Goal: Information Seeking & Learning: Learn about a topic

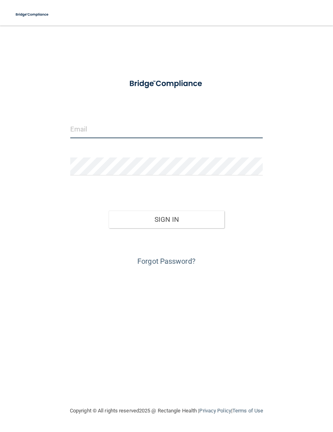
click at [74, 124] on input "email" at bounding box center [166, 129] width 193 height 18
type input "[EMAIL_ADDRESS][DOMAIN_NAME]"
click at [202, 223] on button "Sign In" at bounding box center [167, 220] width 116 height 18
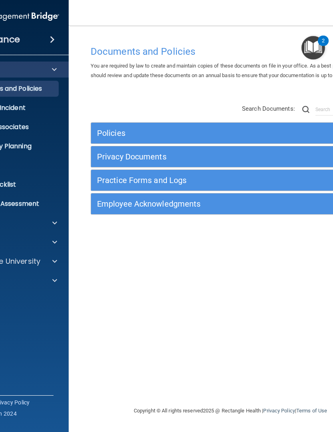
click at [113, 180] on h5 "Practice Forms and Logs" at bounding box center [195, 180] width 197 height 9
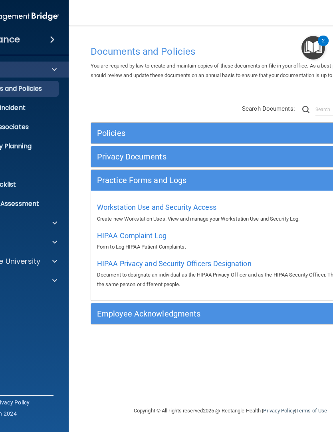
click at [314, 52] on img "Open Resource Center, 2 new notifications" at bounding box center [314, 48] width 24 height 24
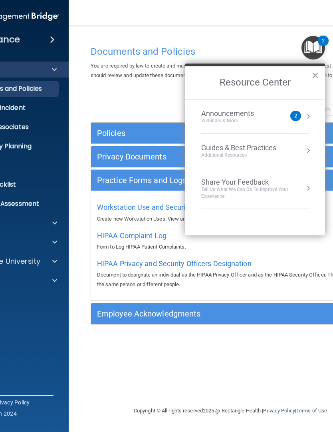
click at [120, 92] on div "Documents and Policies You are required by law to create and maintain copies of…" at bounding box center [231, 224] width 292 height 365
click at [245, 118] on div "Webinars & More" at bounding box center [235, 121] width 69 height 7
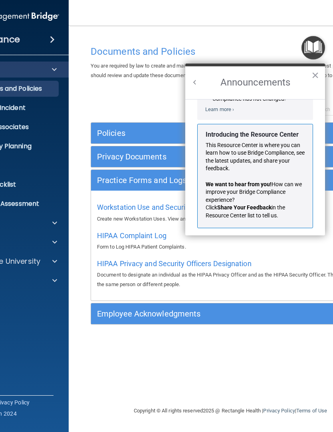
scroll to position [118, 0]
click at [318, 82] on button "×" at bounding box center [316, 75] width 8 height 13
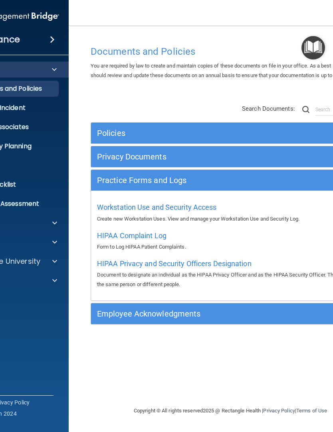
click at [57, 220] on div at bounding box center [54, 223] width 20 height 10
click at [49, 335] on div at bounding box center [54, 338] width 20 height 10
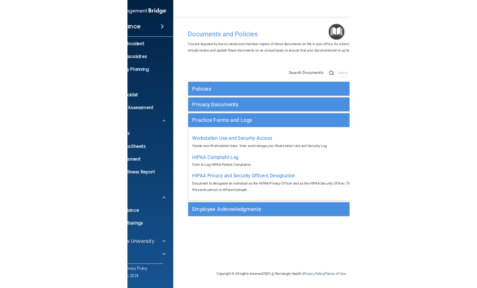
scroll to position [42, 0]
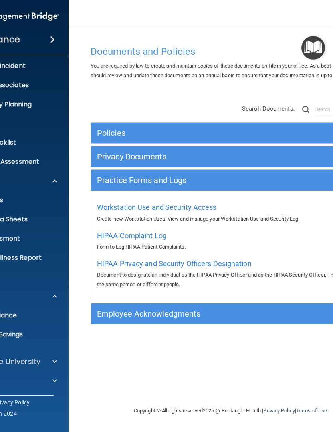
click at [142, 418] on div "Copyright © All rights reserved 2025 @ Rectangle Health | Privacy Policy | Term…" at bounding box center [231, 411] width 292 height 26
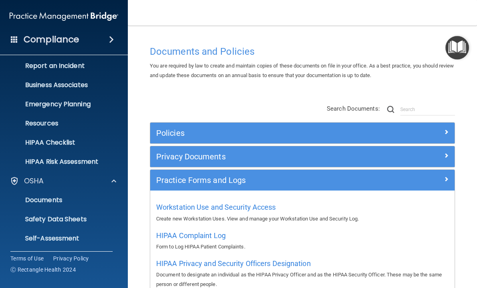
click at [114, 40] on span at bounding box center [111, 40] width 5 height 10
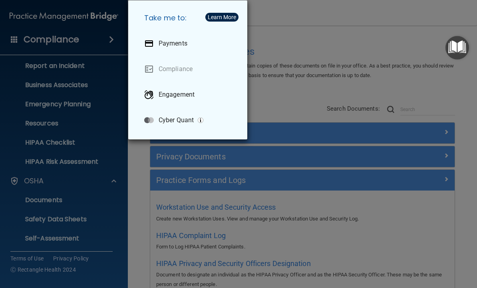
click at [306, 45] on div "Take me to: Payments Compliance Engagement Cyber Quant" at bounding box center [238, 144] width 477 height 288
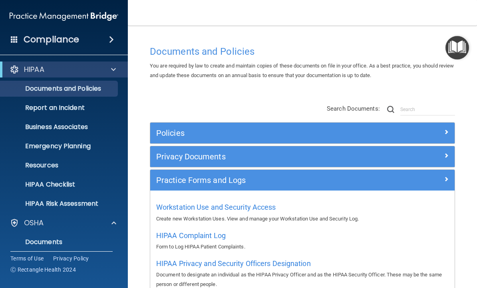
scroll to position [0, 0]
click at [115, 68] on span at bounding box center [113, 70] width 5 height 10
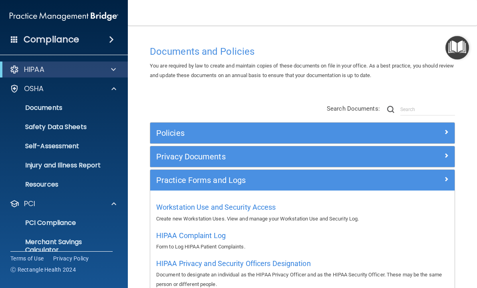
click at [113, 42] on span at bounding box center [111, 40] width 5 height 10
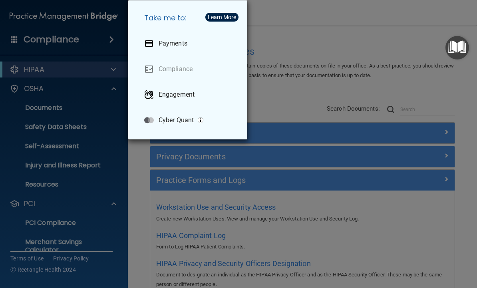
click at [184, 70] on link "Compliance" at bounding box center [189, 69] width 103 height 22
click at [280, 107] on div "Take me to: Payments Compliance Engagement Cyber Quant" at bounding box center [238, 144] width 477 height 288
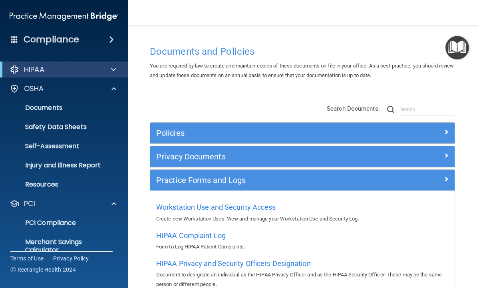
click at [333, 45] on img "Open Resource Center" at bounding box center [458, 48] width 24 height 24
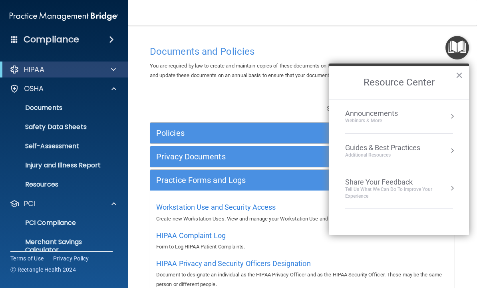
click at [293, 94] on div "Documents and Policies You are required by law to create and maintain copies of…" at bounding box center [302, 192] width 317 height 300
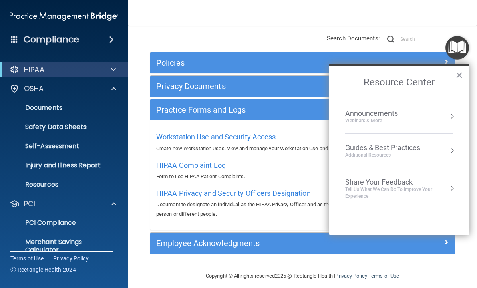
scroll to position [70, 0]
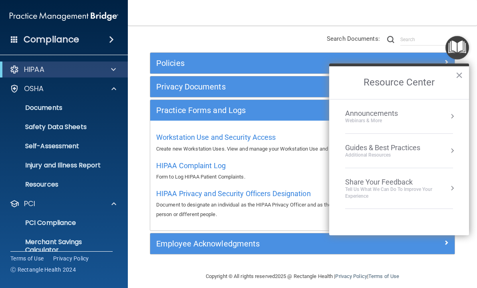
click at [298, 172] on p "Form to Log HIPAA Patient Complaints." at bounding box center [302, 177] width 293 height 10
click at [251, 34] on div "Policies Select All (Unselect 0) Unselect All Print Selected (0) Acceptable Use…" at bounding box center [302, 144] width 317 height 237
click at [333, 12] on nav "Toggle navigation [PERSON_NAME] [EMAIL_ADDRESS][DOMAIN_NAME] Manage My Enterpri…" at bounding box center [302, 13] width 349 height 26
click at [333, 76] on button "×" at bounding box center [460, 75] width 8 height 13
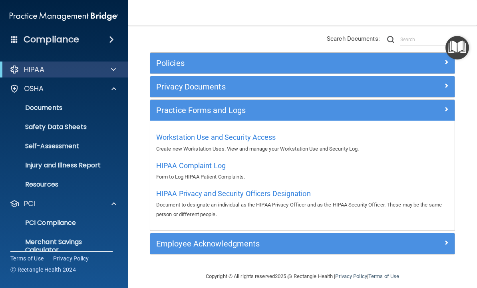
click at [333, 45] on img "Open Resource Center" at bounding box center [458, 48] width 24 height 24
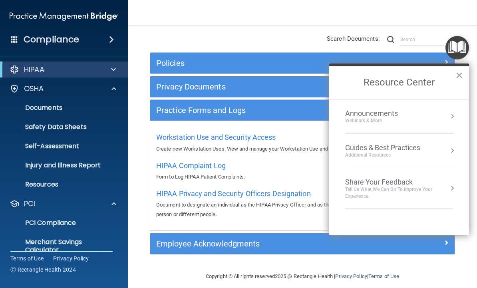
click at [114, 91] on span at bounding box center [114, 89] width 5 height 10
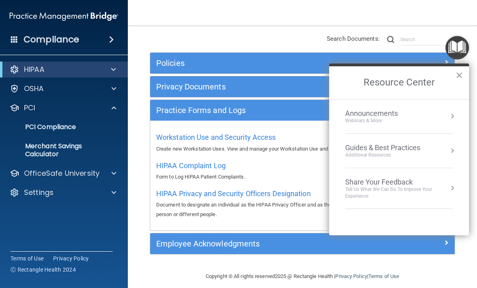
click at [74, 127] on p "PCI Compliance" at bounding box center [59, 127] width 109 height 8
click at [333, 77] on button "×" at bounding box center [460, 75] width 8 height 13
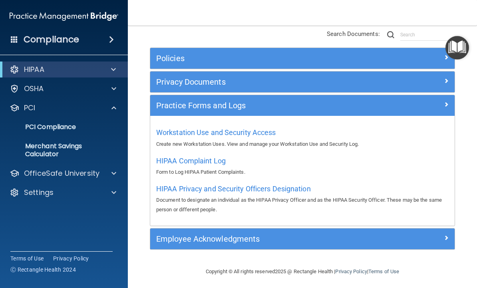
scroll to position [75, 0]
click at [333, 237] on span at bounding box center [446, 238] width 5 height 10
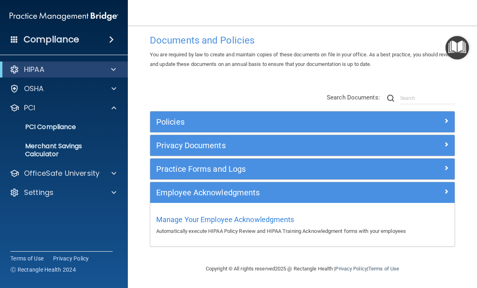
scroll to position [10, 0]
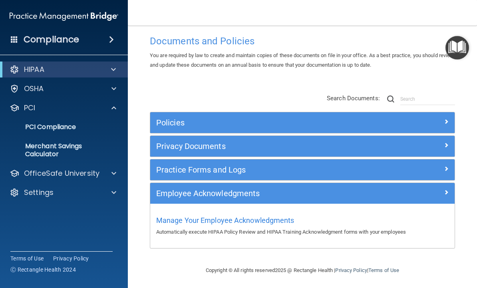
click at [333, 46] on img "Open Resource Center" at bounding box center [458, 48] width 24 height 24
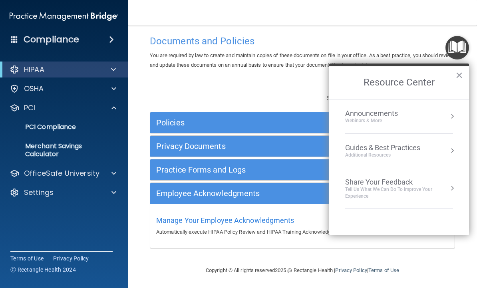
click at [333, 119] on button "Resource Center" at bounding box center [453, 116] width 8 height 8
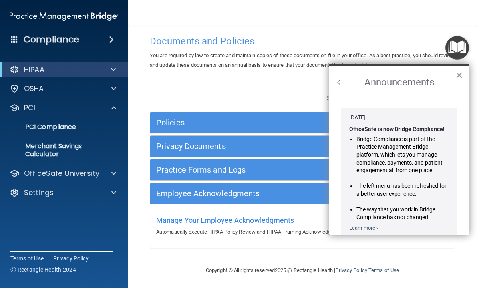
scroll to position [0, 0]
click at [333, 75] on button "×" at bounding box center [460, 75] width 8 height 13
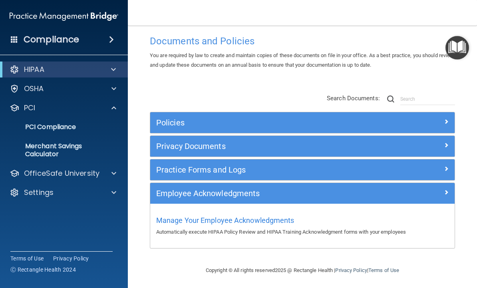
click at [333, 48] on img "Open Resource Center" at bounding box center [458, 48] width 24 height 24
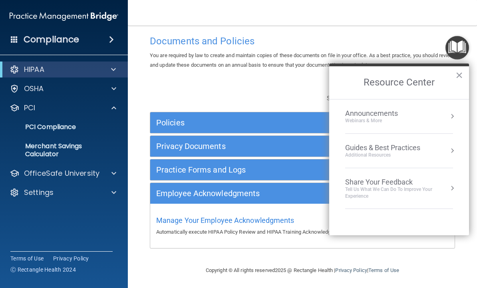
click at [333, 153] on div "Guides & Best Practices Additional Resources" at bounding box center [399, 151] width 108 height 15
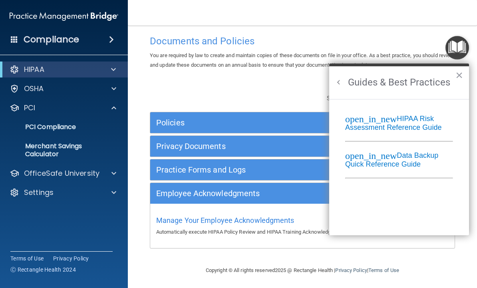
scroll to position [0, 0]
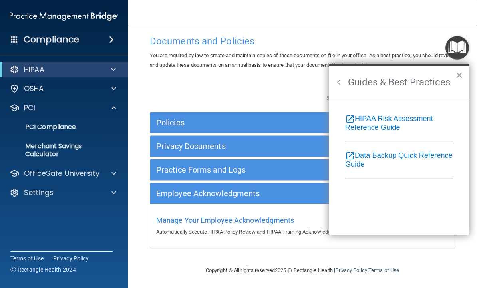
click at [333, 77] on button "×" at bounding box center [460, 75] width 8 height 13
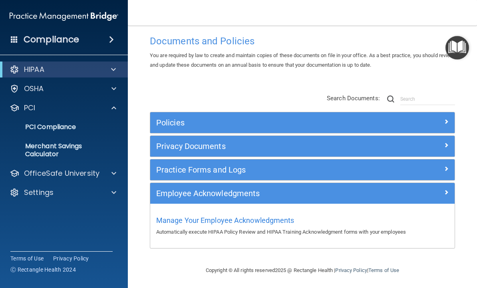
click at [333, 50] on img "Open Resource Center" at bounding box center [458, 48] width 24 height 24
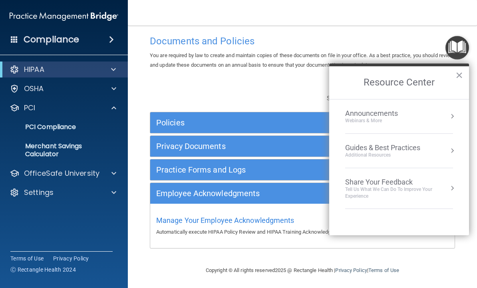
click at [116, 69] on div at bounding box center [112, 70] width 20 height 10
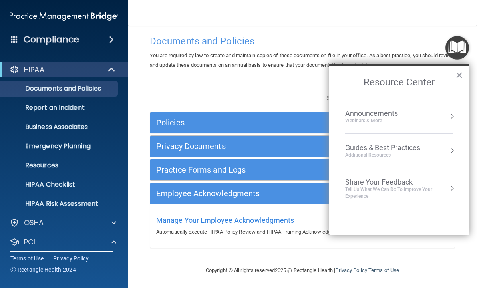
click at [105, 90] on p "Documents and Policies" at bounding box center [59, 89] width 109 height 8
click at [68, 182] on p "HIPAA Checklist" at bounding box center [59, 185] width 109 height 8
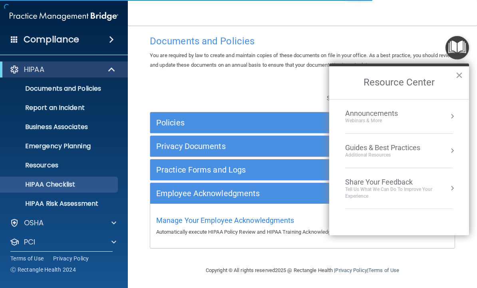
click at [291, 91] on div "Policies Select All (Unselect 0) Unselect All Print Selected (0) Acceptable Use…" at bounding box center [302, 172] width 317 height 172
click at [88, 202] on p "HIPAA Risk Assessment" at bounding box center [59, 204] width 109 height 8
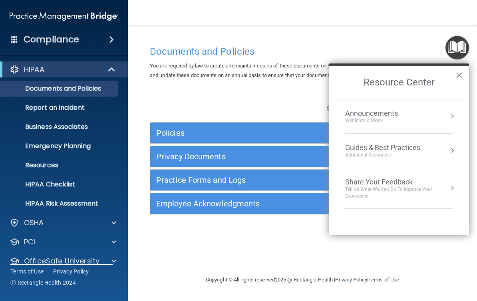
click at [449, 117] on button "Resource Center" at bounding box center [453, 116] width 8 height 8
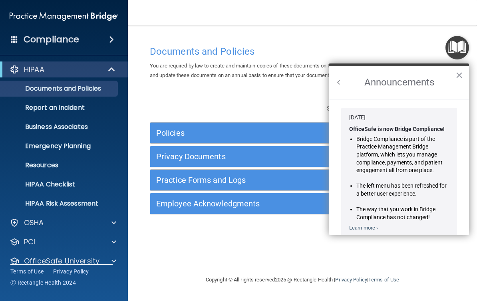
scroll to position [-1, 0]
click at [462, 74] on button "×" at bounding box center [460, 75] width 8 height 13
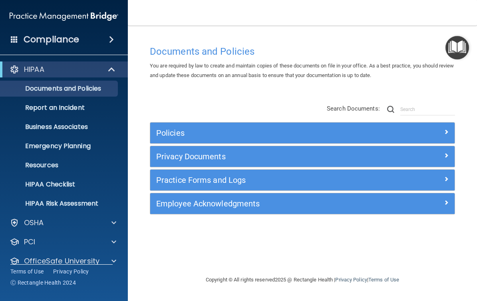
click at [459, 49] on img "Open Resource Center" at bounding box center [458, 48] width 24 height 24
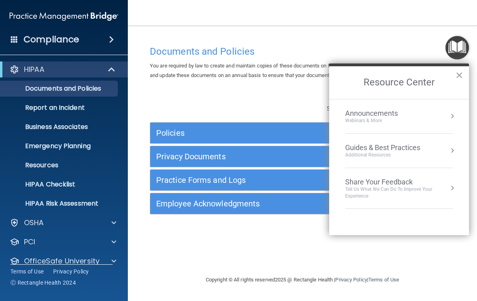
click at [449, 150] on button "Resource Center" at bounding box center [453, 151] width 8 height 8
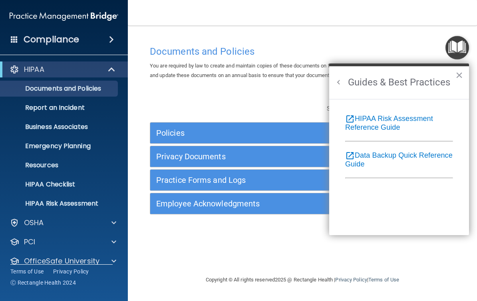
click at [459, 82] on button "×" at bounding box center [460, 75] width 8 height 13
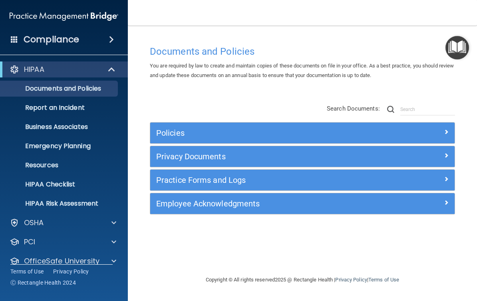
click at [461, 43] on img "Open Resource Center" at bounding box center [458, 48] width 24 height 24
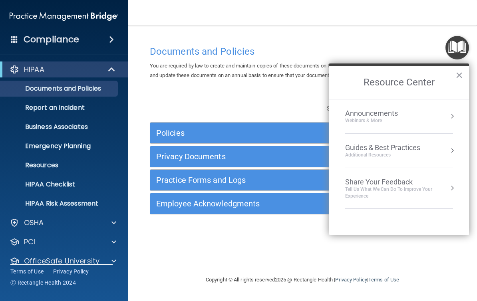
click at [429, 43] on div "Documents and Policies" at bounding box center [302, 52] width 317 height 20
click at [157, 104] on div "Policies Select All (Unselect 0) Unselect All Print Selected (0) Acceptable Use…" at bounding box center [302, 160] width 317 height 128
click at [156, 106] on div "Policies Select All (Unselect 0) Unselect All Print Selected (0) Acceptable Use…" at bounding box center [302, 160] width 317 height 128
click at [460, 74] on button "×" at bounding box center [460, 75] width 8 height 13
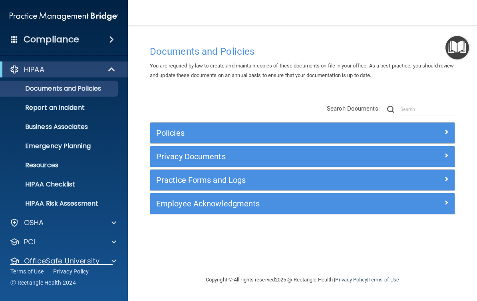
click at [196, 208] on div "Employee Acknowledgments" at bounding box center [264, 203] width 229 height 13
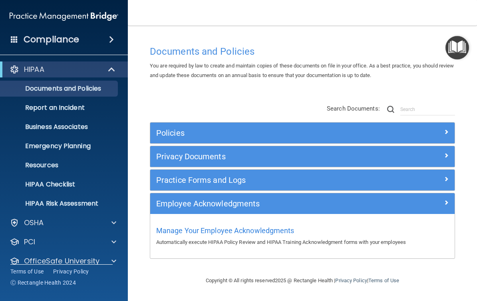
click at [456, 39] on img "Open Resource Center" at bounding box center [458, 48] width 24 height 24
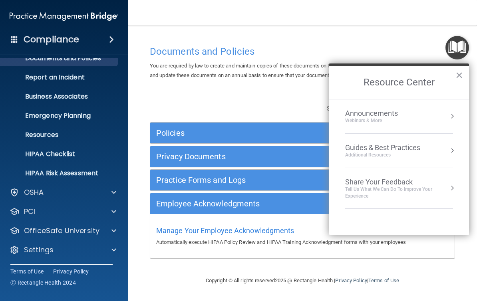
scroll to position [30, 0]
click at [24, 190] on p "OSHA" at bounding box center [34, 193] width 20 height 10
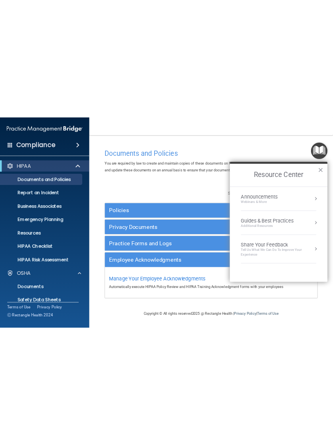
scroll to position [0, 0]
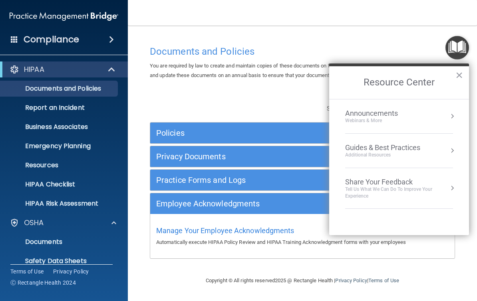
click at [44, 39] on h4 "Compliance" at bounding box center [52, 39] width 56 height 11
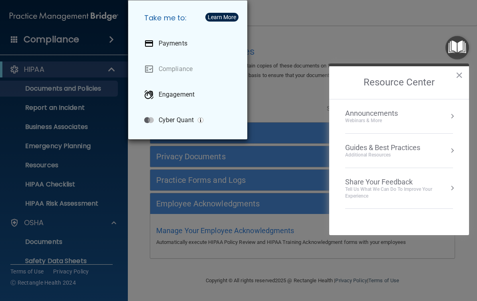
click at [164, 67] on link "Compliance" at bounding box center [189, 69] width 103 height 22
click at [312, 40] on div "Take me to: Payments Compliance Engagement Cyber Quant" at bounding box center [238, 150] width 477 height 301
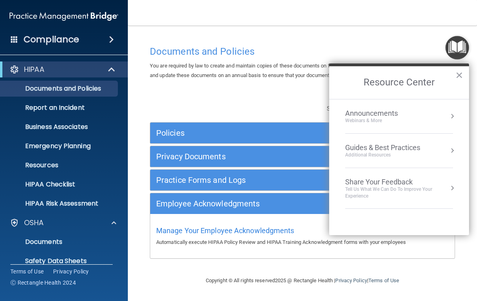
click at [461, 74] on button "×" at bounding box center [460, 75] width 8 height 13
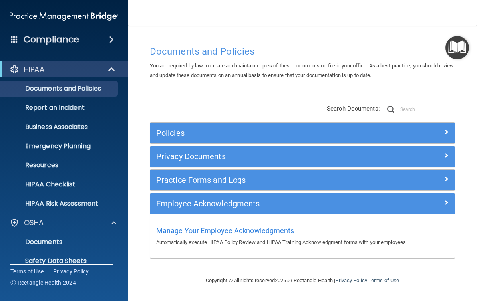
click at [147, 112] on div "Policies Select All (Unselect 0) Unselect All Print Selected (0) Acceptable Use…" at bounding box center [302, 182] width 317 height 172
click at [54, 41] on h4 "Compliance" at bounding box center [52, 39] width 56 height 11
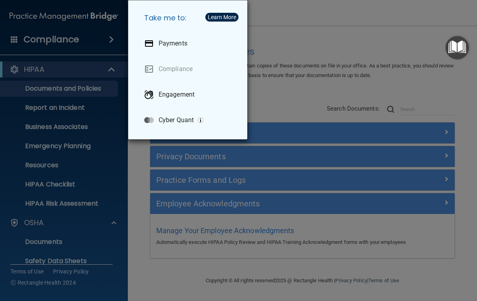
click at [159, 98] on p "Engagement" at bounding box center [177, 95] width 36 height 8
click at [381, 48] on div "Take me to: Payments Compliance Engagement Cyber Quant" at bounding box center [238, 150] width 477 height 301
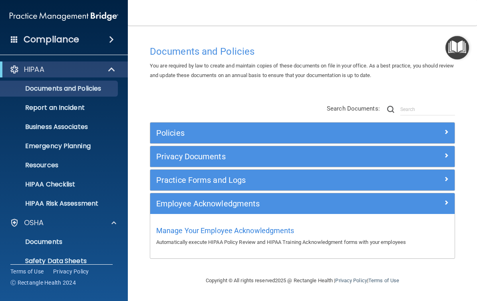
click at [7, 35] on div "Compliance" at bounding box center [64, 40] width 128 height 18
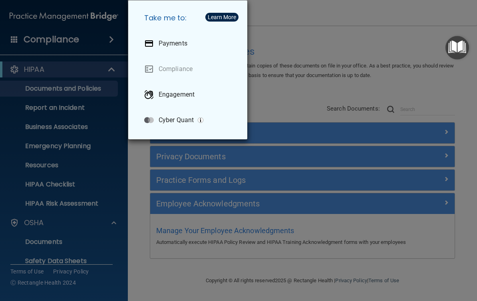
click at [387, 42] on div "Take me to: Payments Compliance Engagement Cyber Quant" at bounding box center [238, 150] width 477 height 301
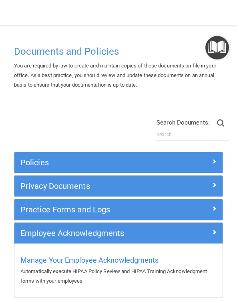
click at [16, 118] on div "Policies Select All (Unselect 0) Unselect All Print Selected (0) Acceptable Use…" at bounding box center [118, 206] width 221 height 201
click at [46, 29] on main "Documents and Policies You are required by law to create and maintain copies of…" at bounding box center [118, 164] width 237 height 276
click at [36, 14] on nav "Toggle navigation [PERSON_NAME] [EMAIL_ADDRESS][DOMAIN_NAME] Manage My Enterpri…" at bounding box center [118, 13] width 237 height 26
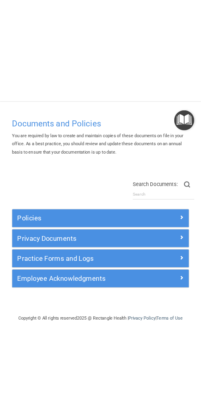
scroll to position [0, 0]
